Goal: Task Accomplishment & Management: Manage account settings

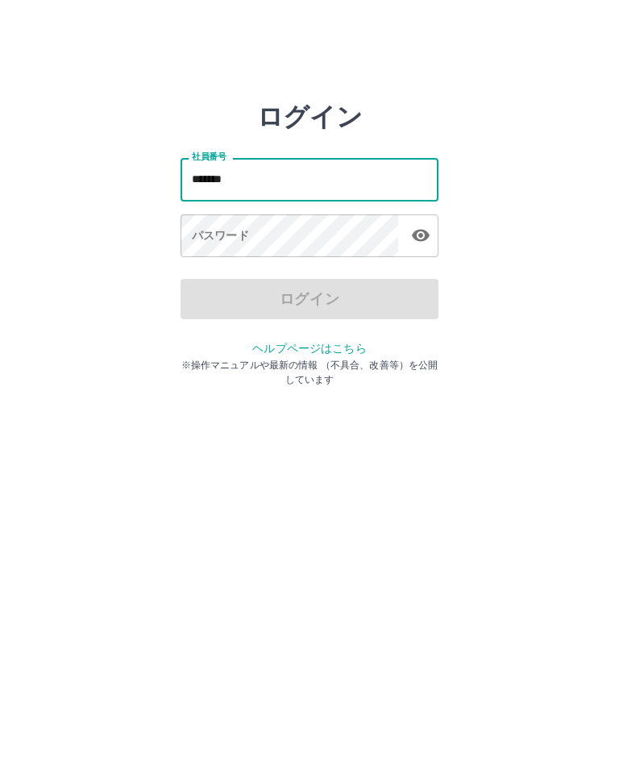
type input "*******"
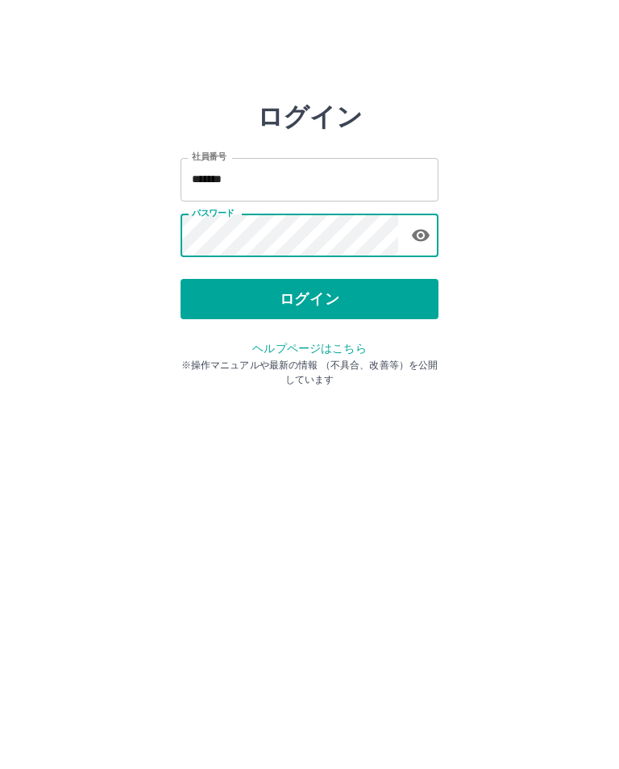
click at [308, 279] on button "ログイン" at bounding box center [310, 299] width 258 height 40
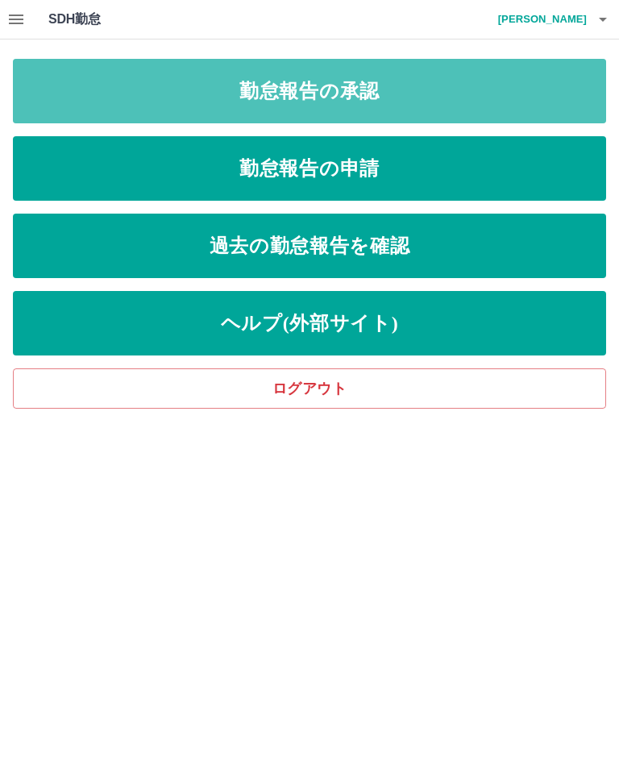
click at [411, 90] on link "勤怠報告の承認" at bounding box center [310, 91] width 594 height 65
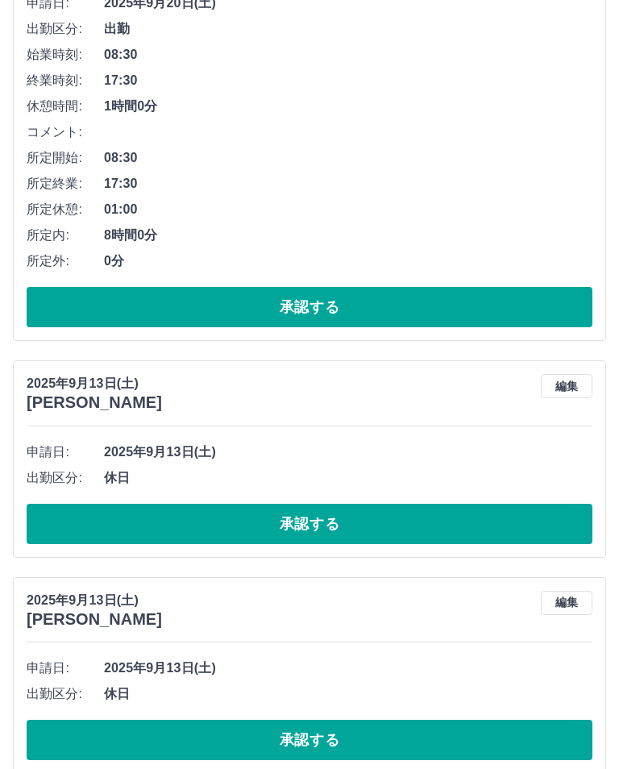
scroll to position [728, 0]
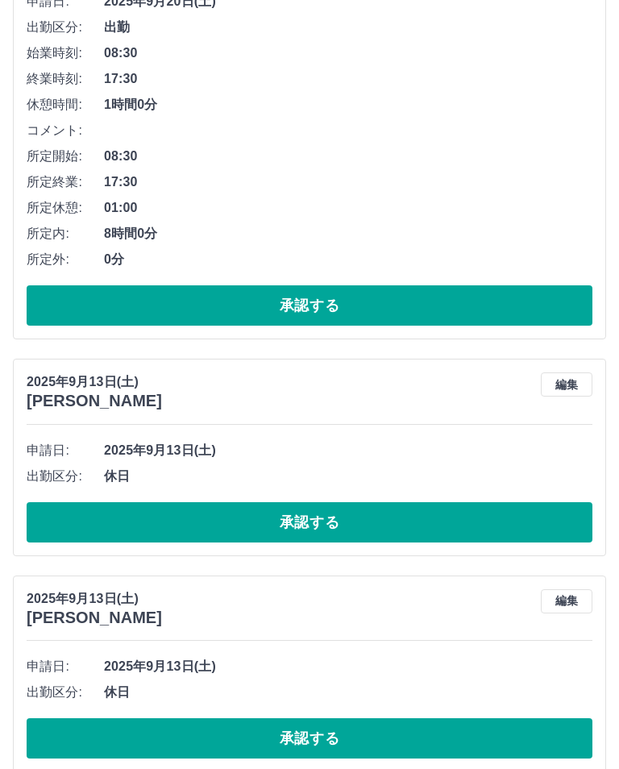
click at [208, 503] on button "承認する" at bounding box center [310, 523] width 566 height 40
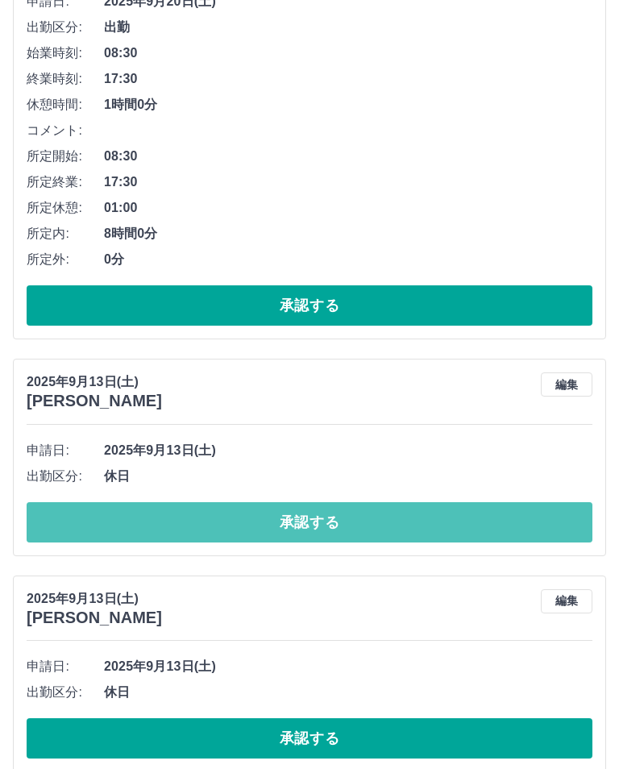
click at [88, 503] on button "承認する" at bounding box center [310, 523] width 566 height 40
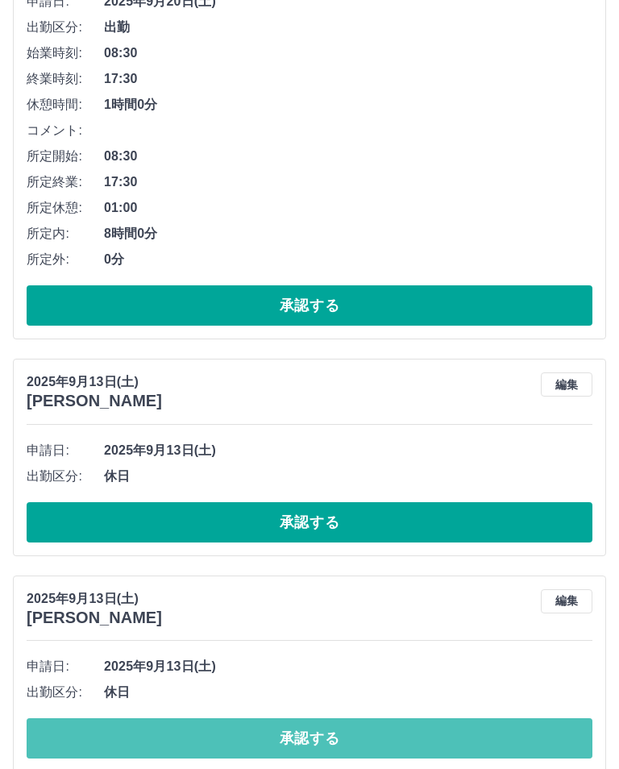
click at [139, 719] on button "承認する" at bounding box center [310, 739] width 566 height 40
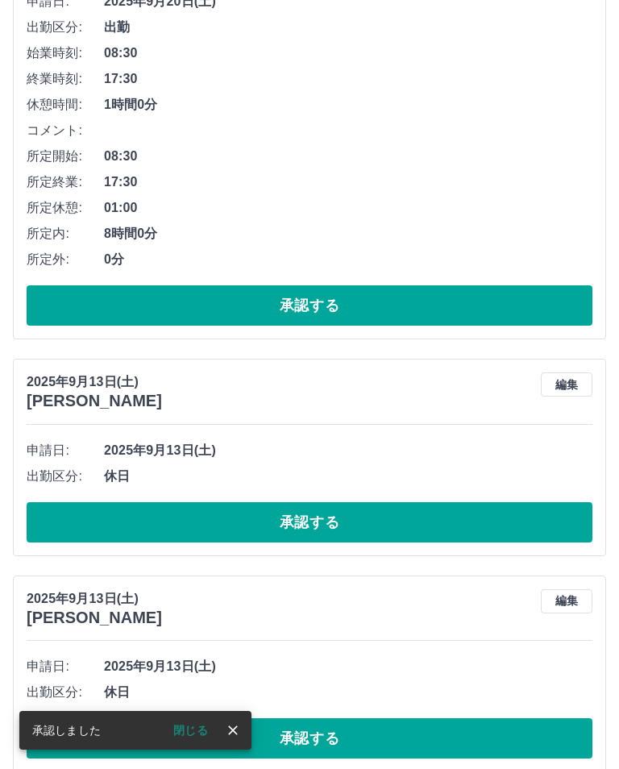
click at [138, 719] on button "承認する" at bounding box center [310, 739] width 566 height 40
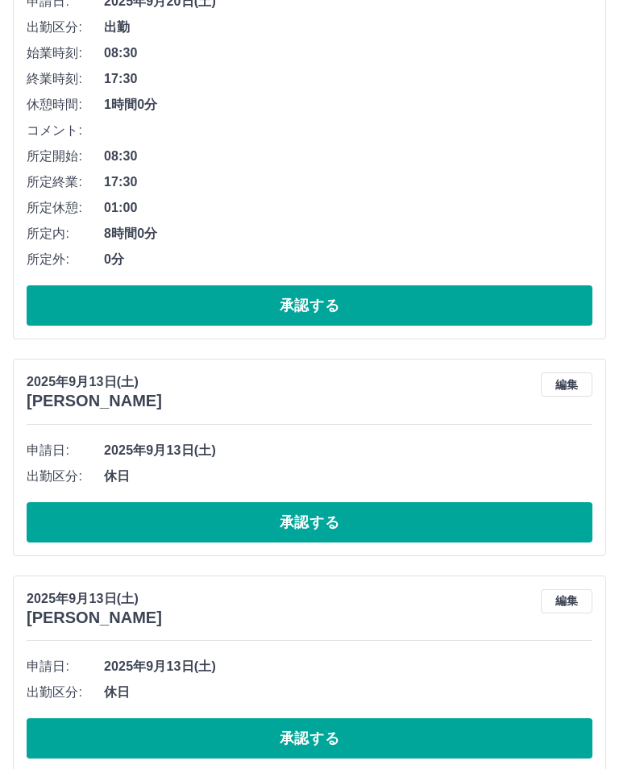
click at [81, 503] on button "承認する" at bounding box center [310, 523] width 566 height 40
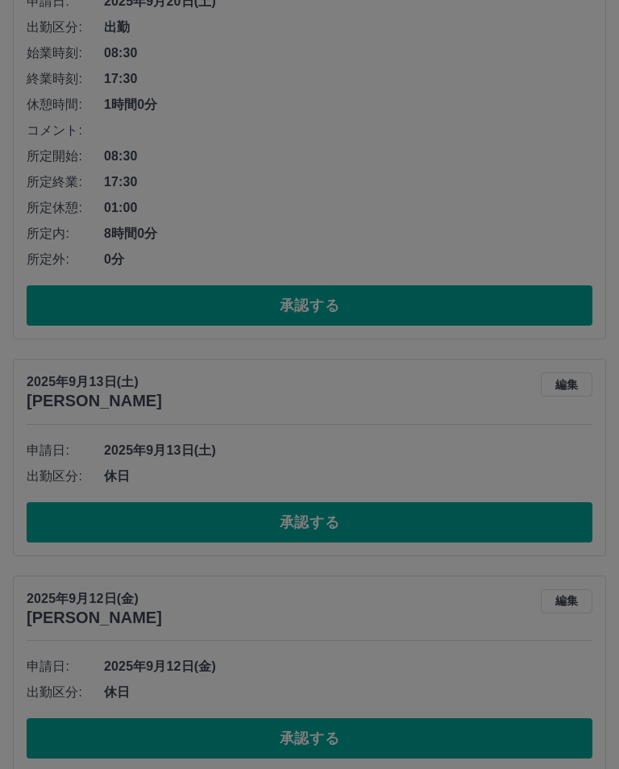
scroll to position [615, 0]
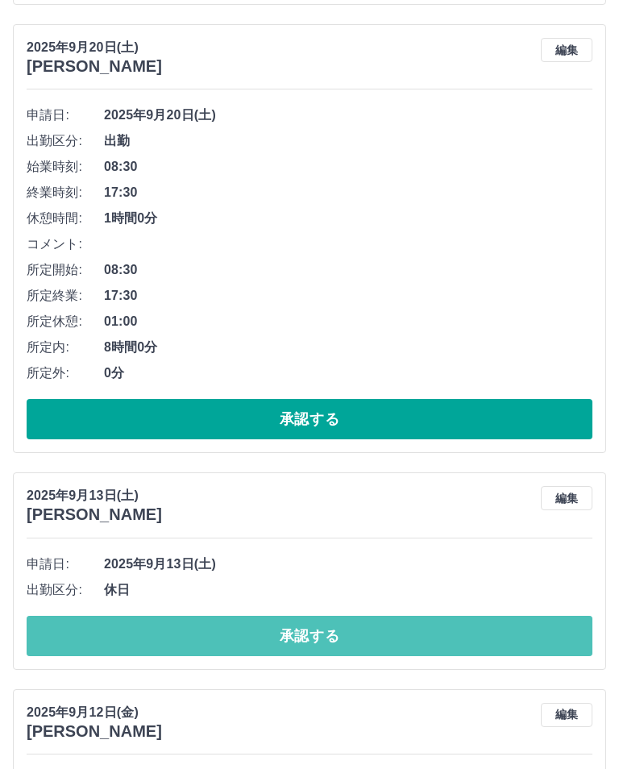
click at [69, 616] on button "承認する" at bounding box center [310, 636] width 566 height 40
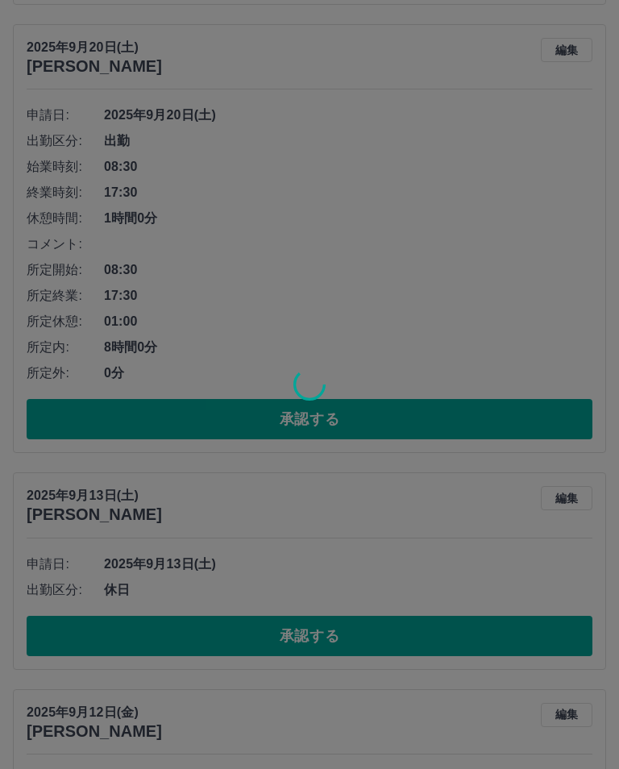
scroll to position [457, 0]
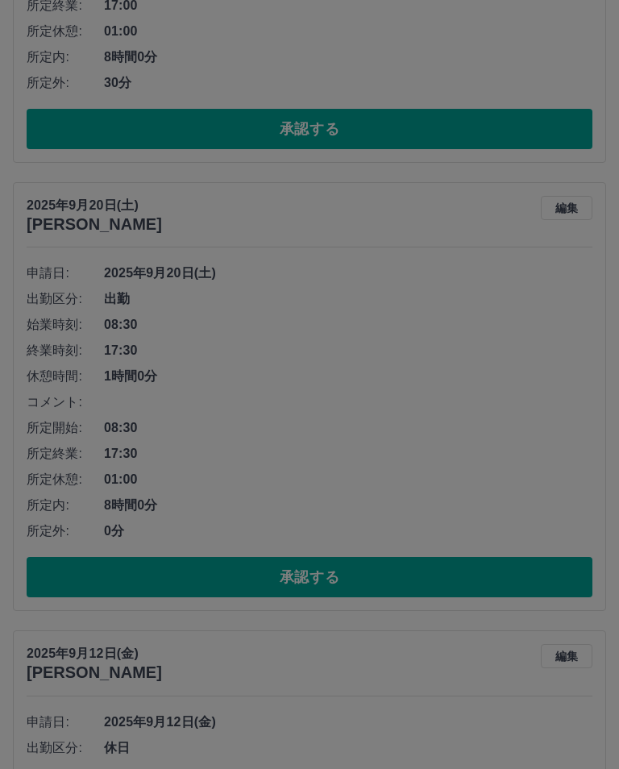
scroll to position [298, 0]
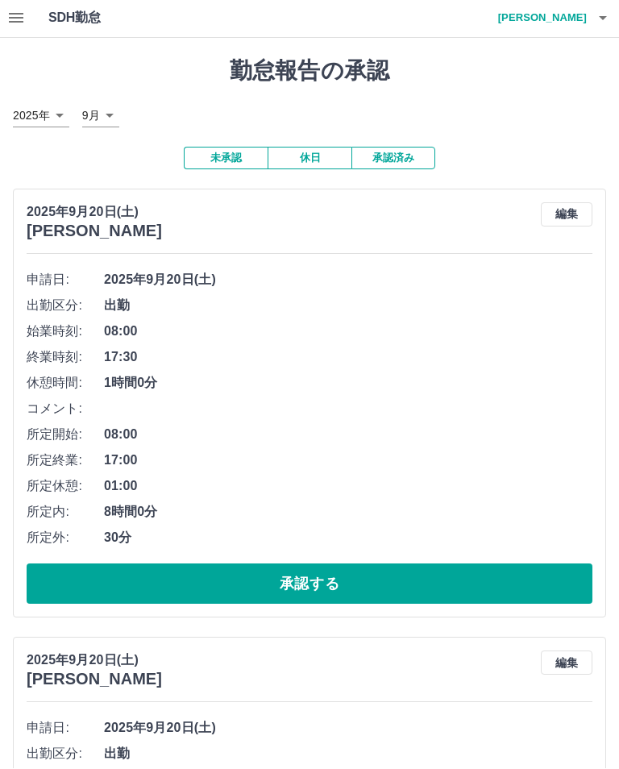
scroll to position [0, 0]
